Goal: Task Accomplishment & Management: Use online tool/utility

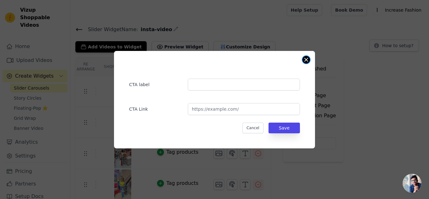
click at [305, 60] on button "Close modal" at bounding box center [307, 60] width 8 height 8
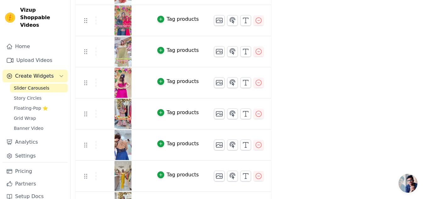
scroll to position [343, 0]
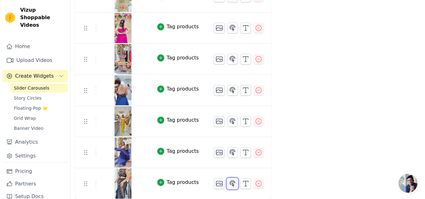
click at [230, 184] on icon "button" at bounding box center [232, 183] width 5 height 6
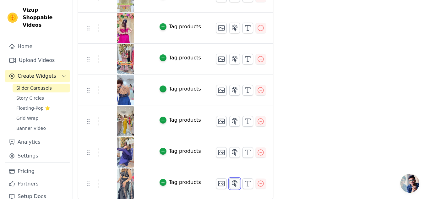
scroll to position [0, 0]
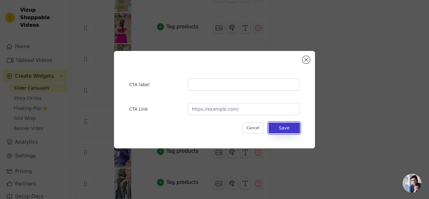
click at [289, 127] on button "Save" at bounding box center [284, 128] width 31 height 11
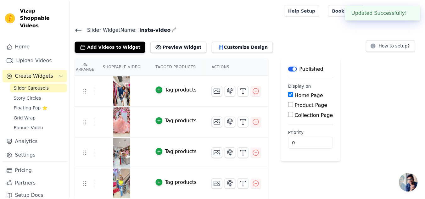
scroll to position [343, 0]
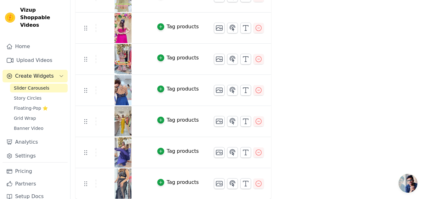
click at [119, 148] on img at bounding box center [123, 152] width 18 height 30
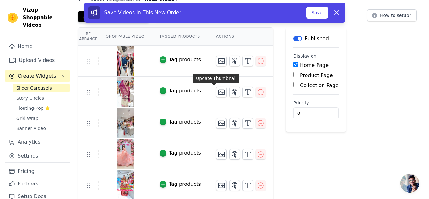
scroll to position [0, 0]
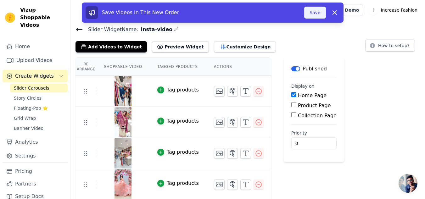
click at [320, 10] on button "Save" at bounding box center [314, 13] width 21 height 12
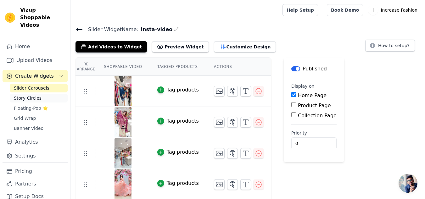
click at [30, 95] on span "Story Circles" at bounding box center [28, 98] width 28 height 6
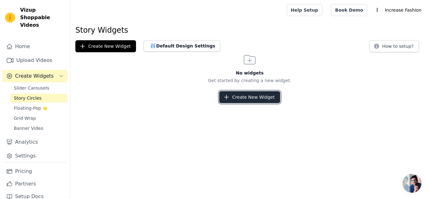
click at [266, 97] on button "Create New Widget" at bounding box center [249, 97] width 61 height 12
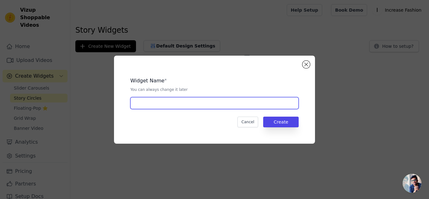
click at [207, 106] on input "text" at bounding box center [214, 103] width 168 height 12
click at [159, 102] on input "text" at bounding box center [214, 103] width 168 height 12
type input "story"
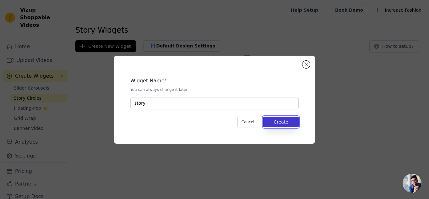
click at [283, 124] on button "Create" at bounding box center [281, 122] width 36 height 11
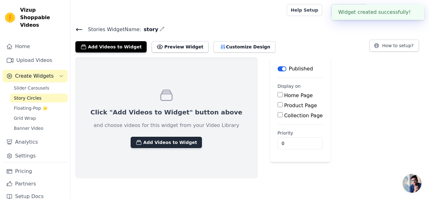
click at [164, 143] on button "Add Videos to Widget" at bounding box center [166, 142] width 71 height 11
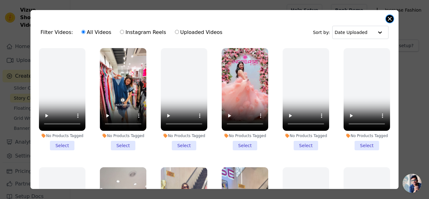
click at [388, 18] on button "Close modal" at bounding box center [390, 19] width 8 height 8
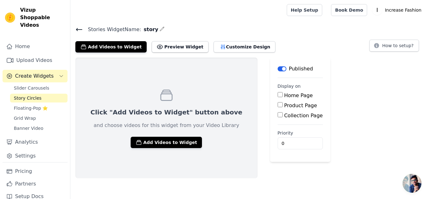
click at [278, 95] on input "Home Page" at bounding box center [280, 94] width 5 height 5
checkbox input "true"
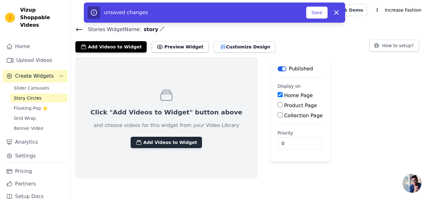
click at [156, 144] on button "Add Videos to Widget" at bounding box center [166, 142] width 71 height 11
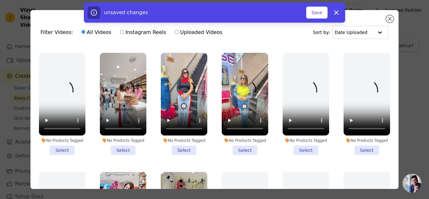
scroll to position [126, 0]
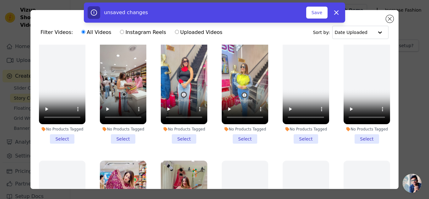
click at [121, 132] on li "No Products Tagged Select" at bounding box center [123, 92] width 47 height 102
click at [0, 0] on input "No Products Tagged Select" at bounding box center [0, 0] width 0 height 0
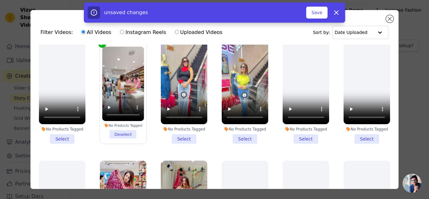
click at [183, 134] on li "No Products Tagged Select" at bounding box center [184, 92] width 47 height 102
click at [0, 0] on input "No Products Tagged Select" at bounding box center [0, 0] width 0 height 0
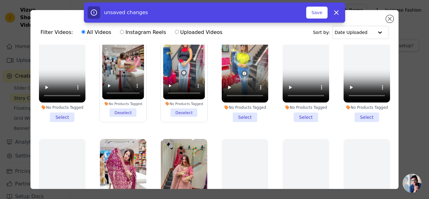
scroll to position [189, 0]
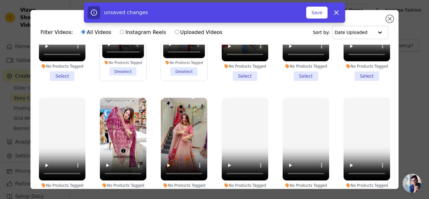
click at [121, 186] on li "No Products Tagged Select" at bounding box center [123, 149] width 47 height 102
click at [0, 0] on input "No Products Tagged Select" at bounding box center [0, 0] width 0 height 0
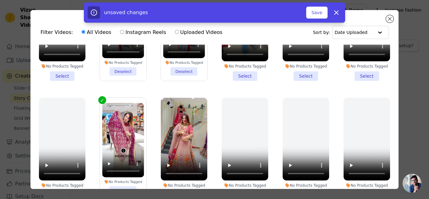
click at [241, 187] on li "No Products Tagged Select" at bounding box center [245, 149] width 47 height 102
click at [0, 0] on input "No Products Tagged Select" at bounding box center [0, 0] width 0 height 0
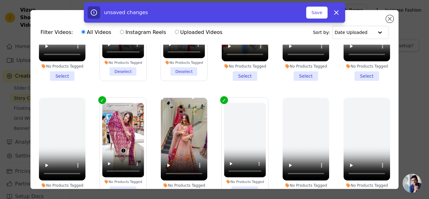
click at [177, 185] on li "No Products Tagged Select" at bounding box center [184, 149] width 47 height 102
click at [0, 0] on input "No Products Tagged Select" at bounding box center [0, 0] width 0 height 0
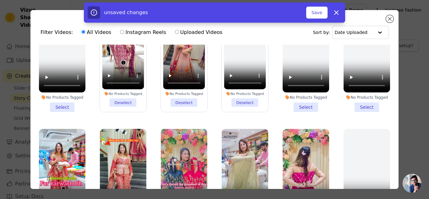
scroll to position [283, 0]
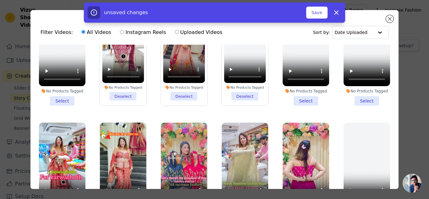
click at [238, 92] on li "No Products Tagged Deselect" at bounding box center [245, 54] width 42 height 92
click at [0, 0] on input "No Products Tagged Deselect" at bounding box center [0, 0] width 0 height 0
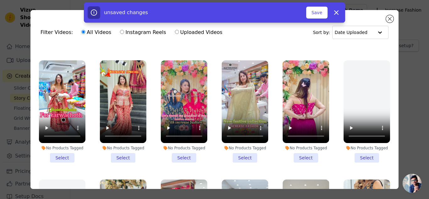
scroll to position [346, 0]
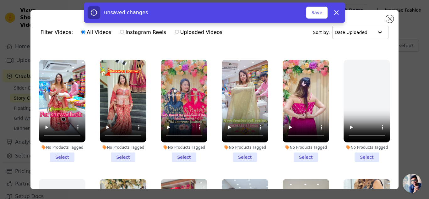
click at [63, 148] on li "No Products Tagged Select" at bounding box center [62, 111] width 47 height 102
click at [0, 0] on input "No Products Tagged Select" at bounding box center [0, 0] width 0 height 0
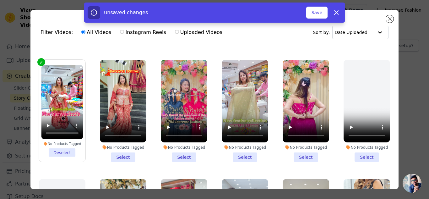
click at [119, 149] on li "No Products Tagged Select" at bounding box center [123, 111] width 47 height 102
click at [0, 0] on input "No Products Tagged Select" at bounding box center [0, 0] width 0 height 0
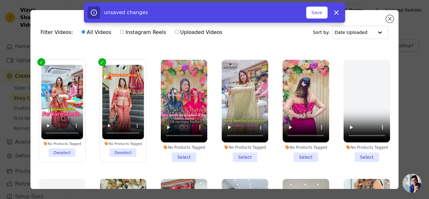
click at [184, 151] on li "No Products Tagged Select" at bounding box center [184, 111] width 47 height 102
click at [0, 0] on input "No Products Tagged Select" at bounding box center [0, 0] width 0 height 0
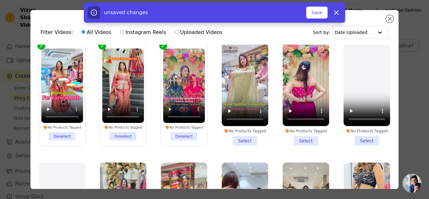
scroll to position [377, 0]
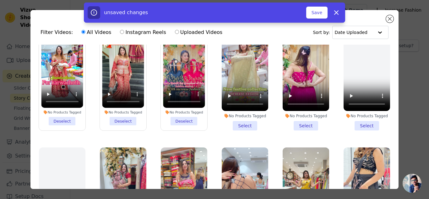
click at [245, 117] on li "No Products Tagged Select" at bounding box center [245, 79] width 47 height 102
click at [0, 0] on input "No Products Tagged Select" at bounding box center [0, 0] width 0 height 0
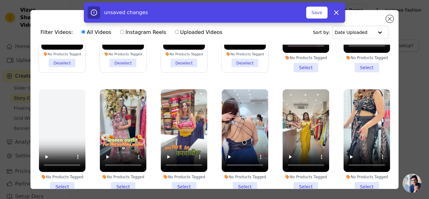
scroll to position [440, 0]
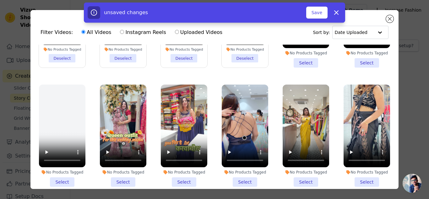
click at [186, 170] on li "No Products Tagged Select" at bounding box center [184, 136] width 47 height 102
click at [0, 0] on input "No Products Tagged Select" at bounding box center [0, 0] width 0 height 0
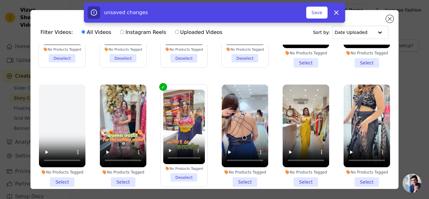
click at [126, 169] on li "No Products Tagged Select" at bounding box center [123, 136] width 47 height 102
click at [0, 0] on input "No Products Tagged Select" at bounding box center [0, 0] width 0 height 0
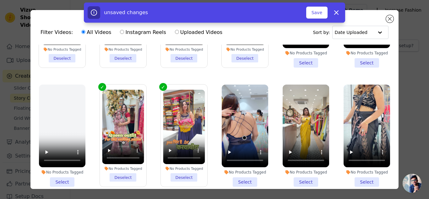
click at [302, 173] on li "No Products Tagged Select" at bounding box center [306, 136] width 47 height 102
click at [0, 0] on input "No Products Tagged Select" at bounding box center [0, 0] width 0 height 0
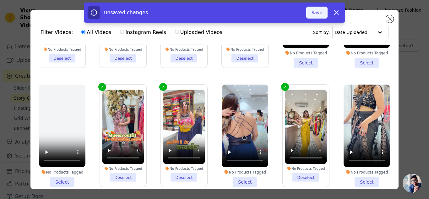
click at [321, 15] on button "Save" at bounding box center [316, 13] width 21 height 12
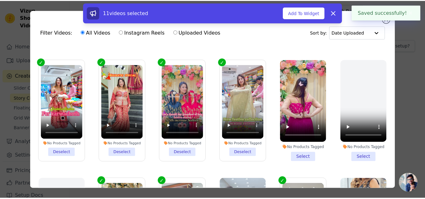
scroll to position [251, 0]
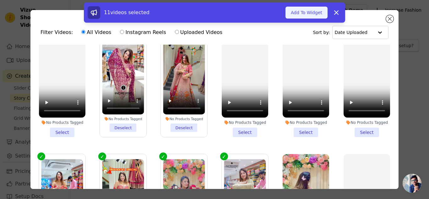
click at [316, 16] on button "Add To Widget" at bounding box center [307, 13] width 42 height 12
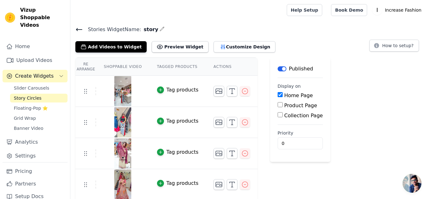
click at [287, 116] on label "Collection Page" at bounding box center [303, 116] width 39 height 6
click at [283, 116] on input "Collection Page" at bounding box center [280, 114] width 5 height 5
checkbox input "true"
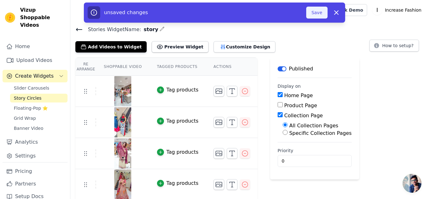
click at [316, 11] on button "Save" at bounding box center [316, 13] width 21 height 12
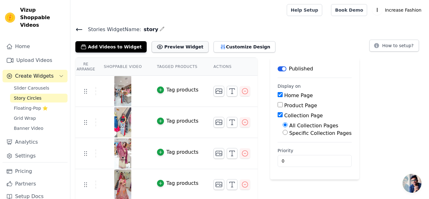
click at [167, 49] on button "Preview Widget" at bounding box center [180, 46] width 57 height 11
click at [128, 66] on th "Shoppable Video" at bounding box center [122, 67] width 53 height 18
click at [28, 95] on span "Story Circles" at bounding box center [28, 98] width 28 height 6
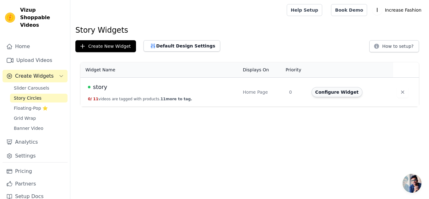
click at [327, 95] on button "Configure Widget" at bounding box center [337, 92] width 51 height 10
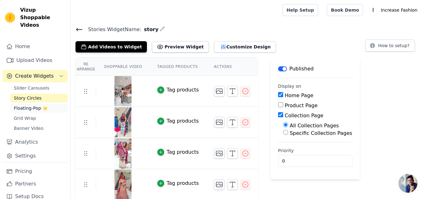
click at [24, 105] on span "Floating-Pop ⭐" at bounding box center [31, 108] width 34 height 6
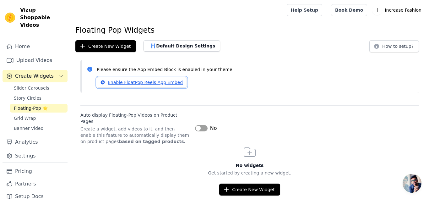
click at [135, 83] on link "Enable FloatPop Reels App Embed" at bounding box center [142, 82] width 90 height 11
click at [176, 46] on button "Default Design Settings" at bounding box center [182, 45] width 77 height 11
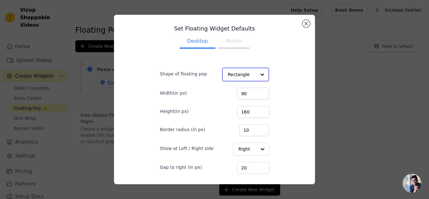
click at [256, 76] on div at bounding box center [262, 74] width 13 height 13
click at [268, 64] on div "Set Floating Widget Defaults Desktop Mobile Shape of floating pop Rectangle Wid…" at bounding box center [214, 99] width 129 height 159
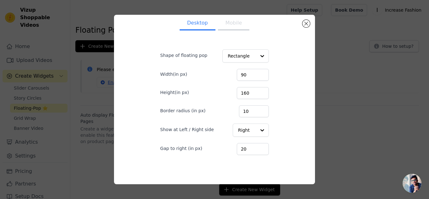
click at [235, 24] on button "Mobile" at bounding box center [233, 24] width 31 height 14
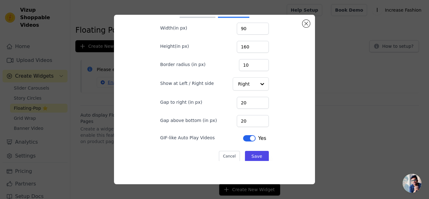
scroll to position [52, 0]
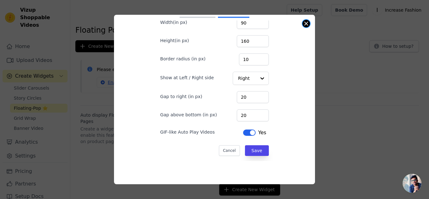
click at [305, 22] on button "Close modal" at bounding box center [307, 24] width 8 height 8
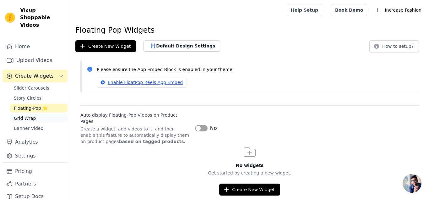
click at [32, 115] on span "Grid Wrap" at bounding box center [25, 118] width 22 height 6
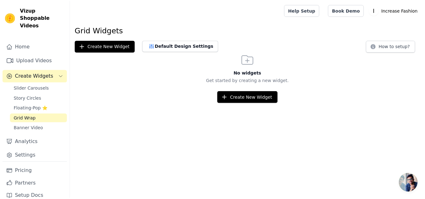
scroll to position [1, 0]
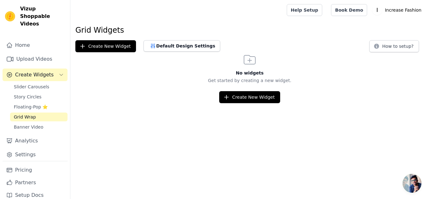
click at [38, 133] on div "Sidebar" at bounding box center [35, 133] width 65 height 1
click at [37, 124] on span "Banner Video" at bounding box center [29, 127] width 30 height 6
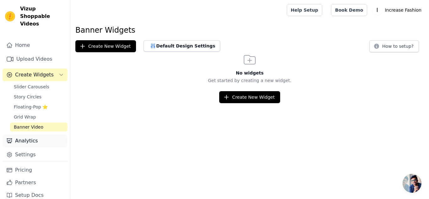
click at [23, 135] on link "Analytics" at bounding box center [35, 141] width 65 height 13
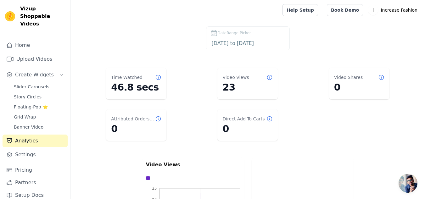
click at [26, 140] on div "Home Upload Videos Create Widgets Slider Carousels Story Circles Floating-Pop ⭐…" at bounding box center [35, 100] width 65 height 122
click at [28, 148] on link "Settings" at bounding box center [35, 154] width 65 height 13
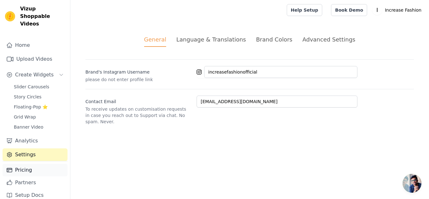
click at [37, 164] on link "Pricing" at bounding box center [35, 170] width 65 height 13
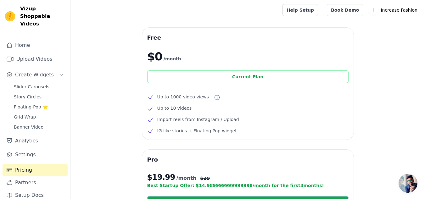
click at [280, 79] on div "Current Plan" at bounding box center [247, 76] width 201 height 13
click at [260, 78] on div "Current Plan" at bounding box center [247, 76] width 201 height 13
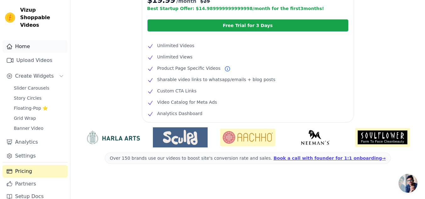
click at [26, 40] on link "Home" at bounding box center [35, 46] width 65 height 13
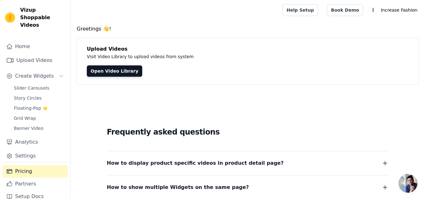
scroll to position [100, 0]
